Goal: Navigation & Orientation: Find specific page/section

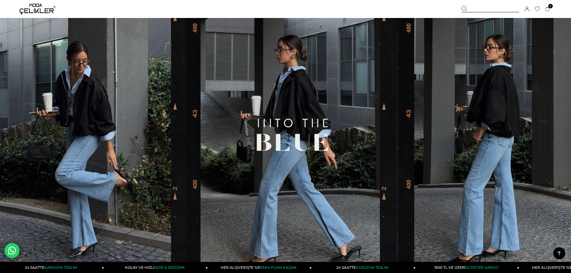
scroll to position [270, 0]
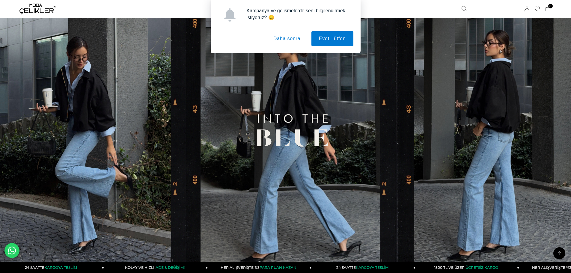
click at [281, 39] on button "Daha sonra" at bounding box center [287, 38] width 42 height 15
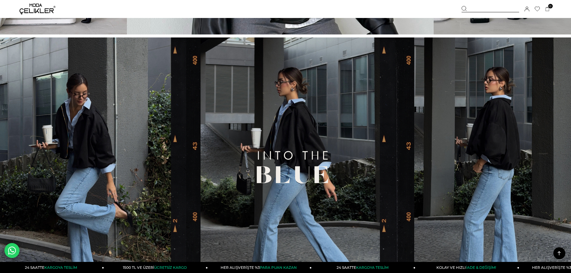
scroll to position [210, 0]
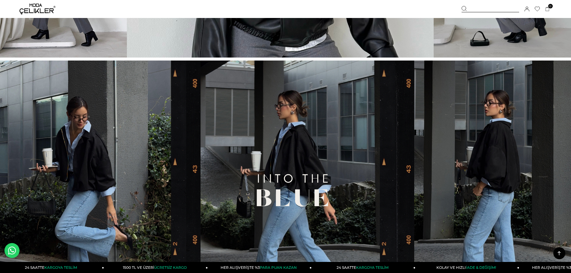
click at [48, 10] on img at bounding box center [37, 9] width 36 height 11
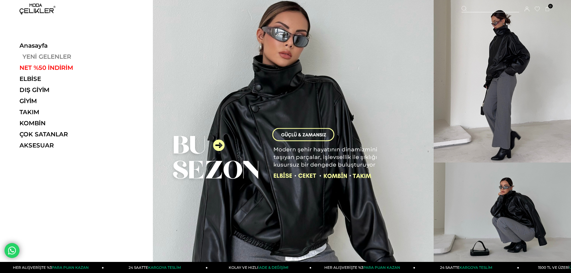
click at [45, 55] on link "YENİ GELENLER" at bounding box center [60, 56] width 82 height 7
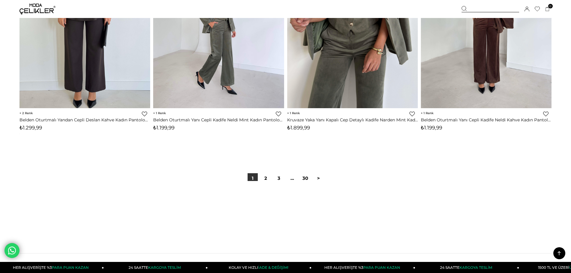
scroll to position [4463, 0]
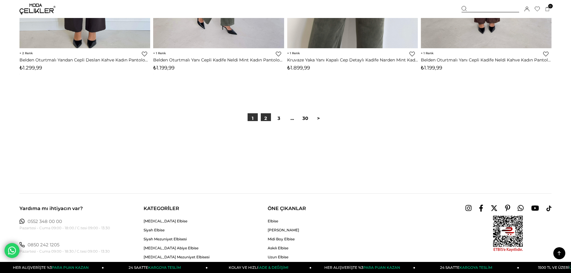
click at [266, 120] on link "2" at bounding box center [266, 118] width 10 height 10
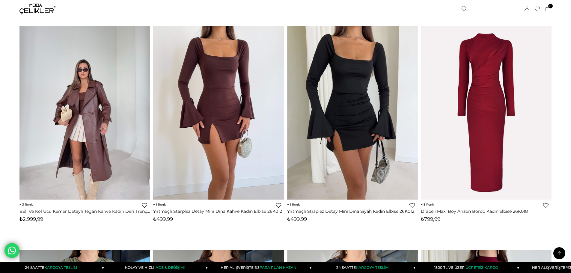
scroll to position [3415, 0]
